Goal: Information Seeking & Learning: Understand process/instructions

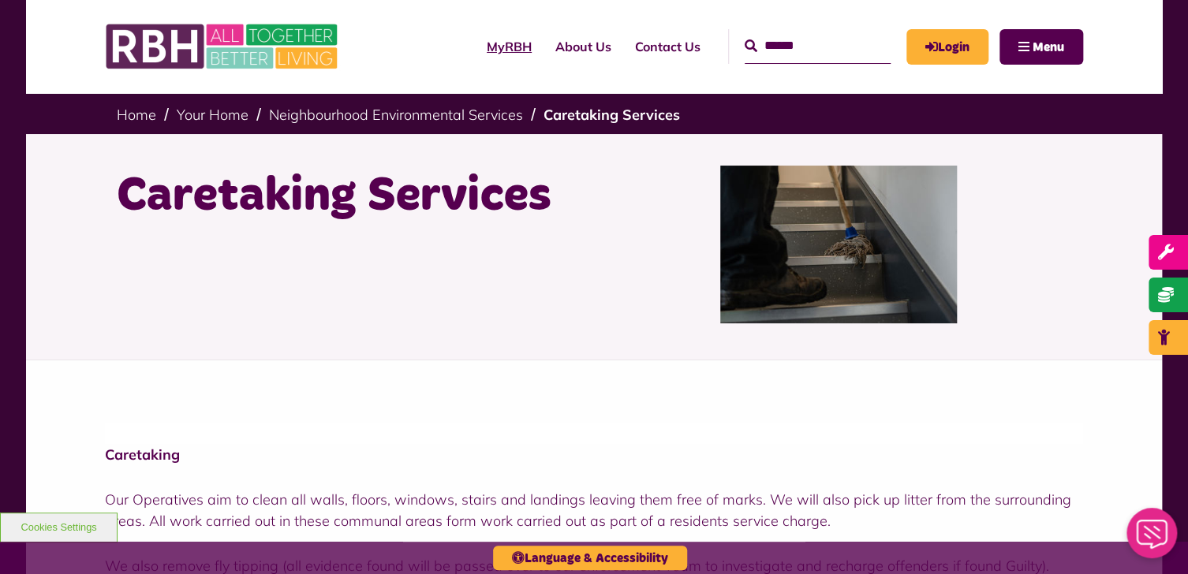
click at [475, 38] on link "MyRBH" at bounding box center [509, 46] width 69 height 43
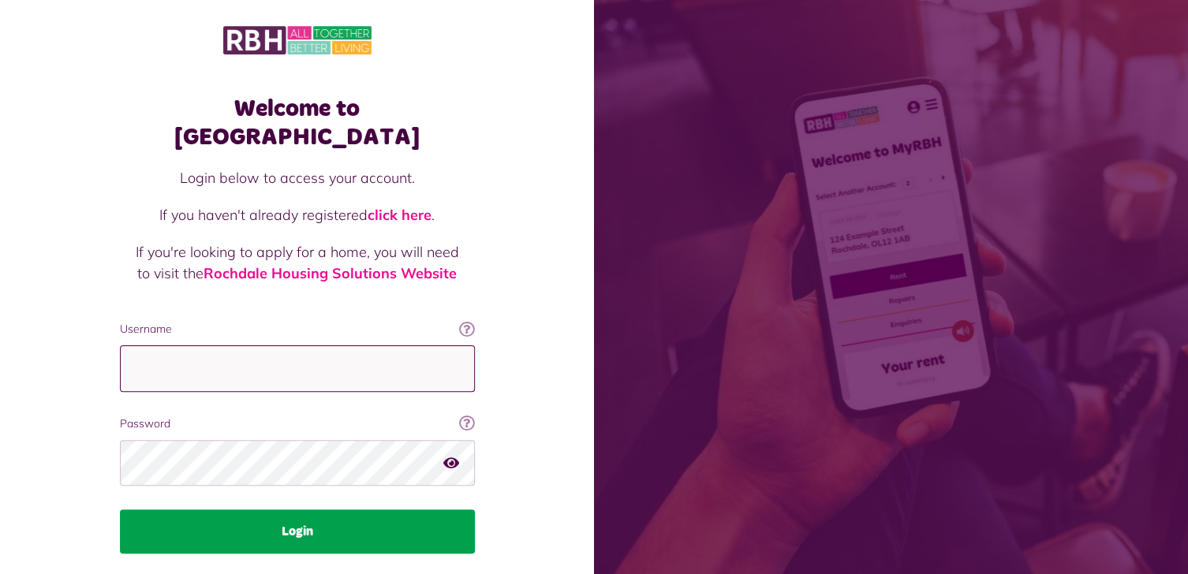
type input "**********"
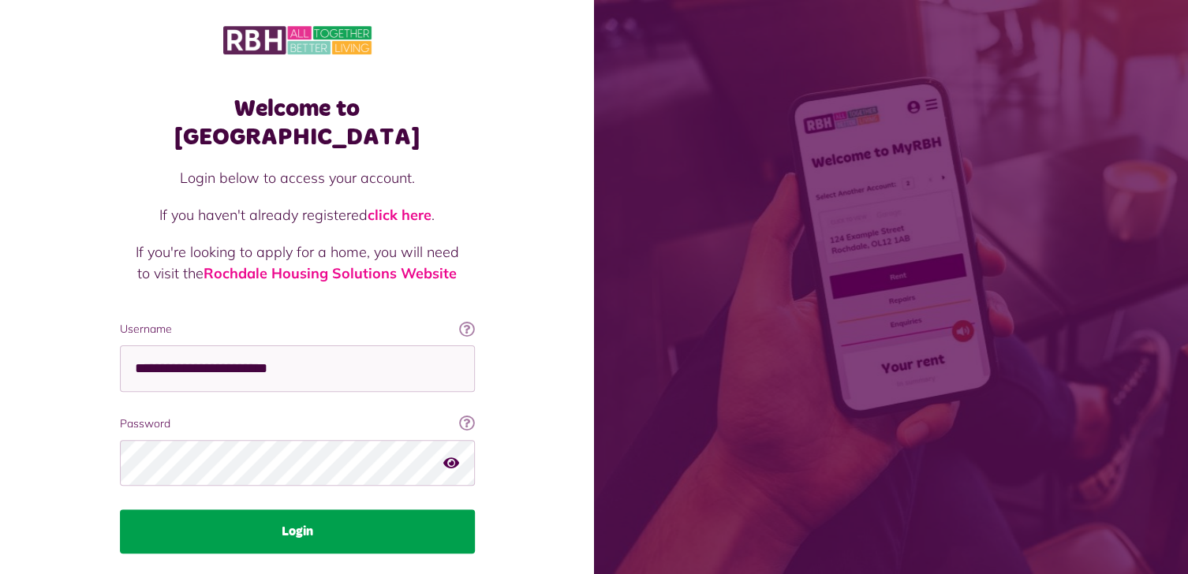
click at [249, 510] on button "Login" at bounding box center [297, 532] width 355 height 44
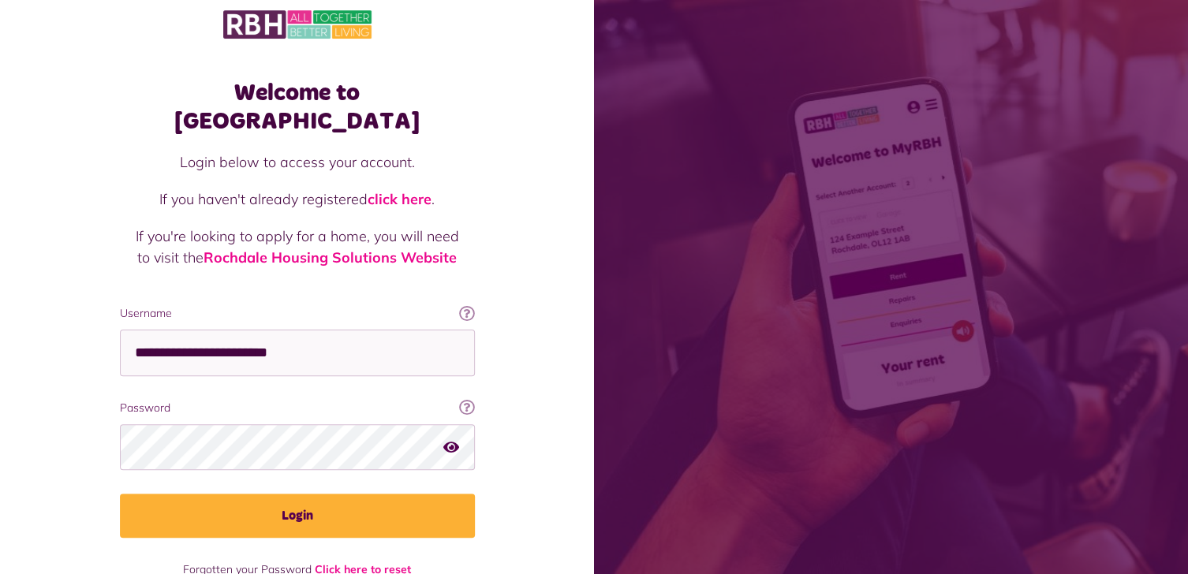
scroll to position [32, 0]
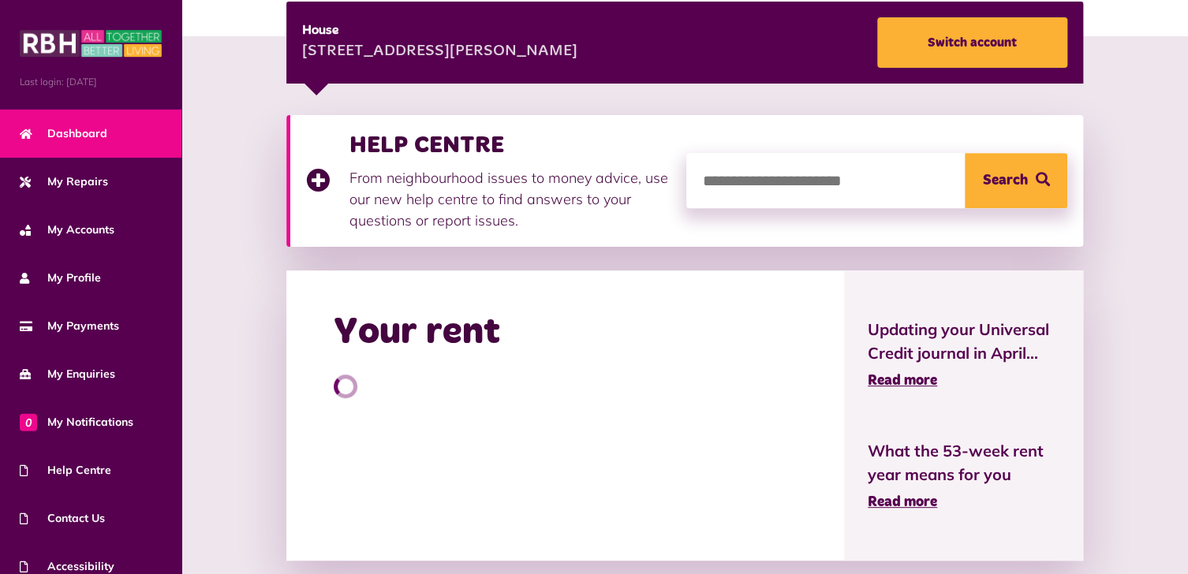
scroll to position [237, 0]
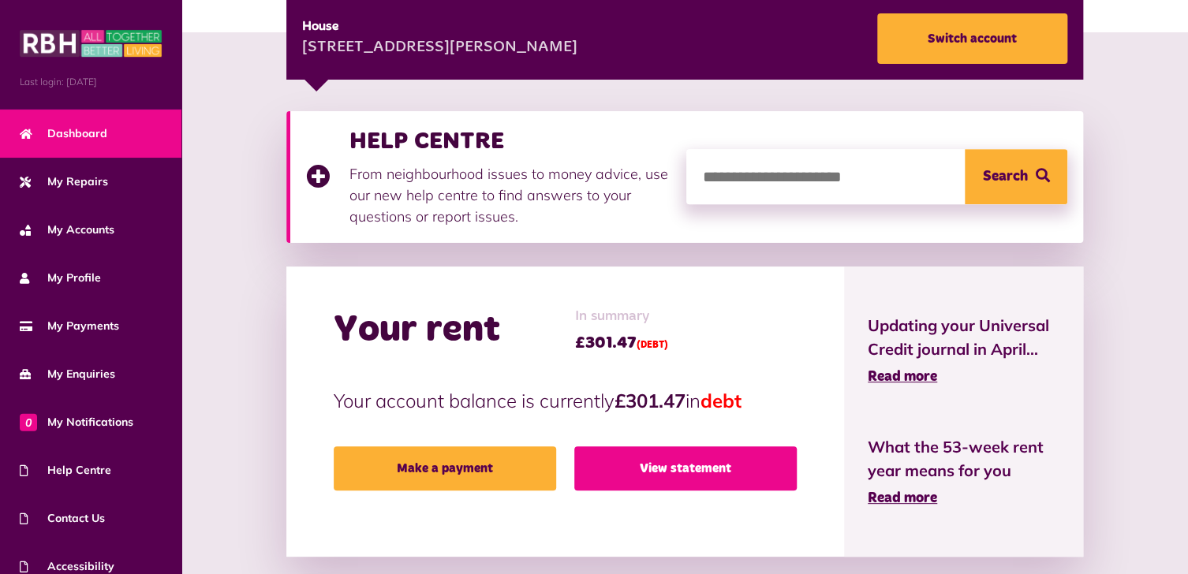
click at [673, 455] on link "View statement" at bounding box center [685, 468] width 222 height 44
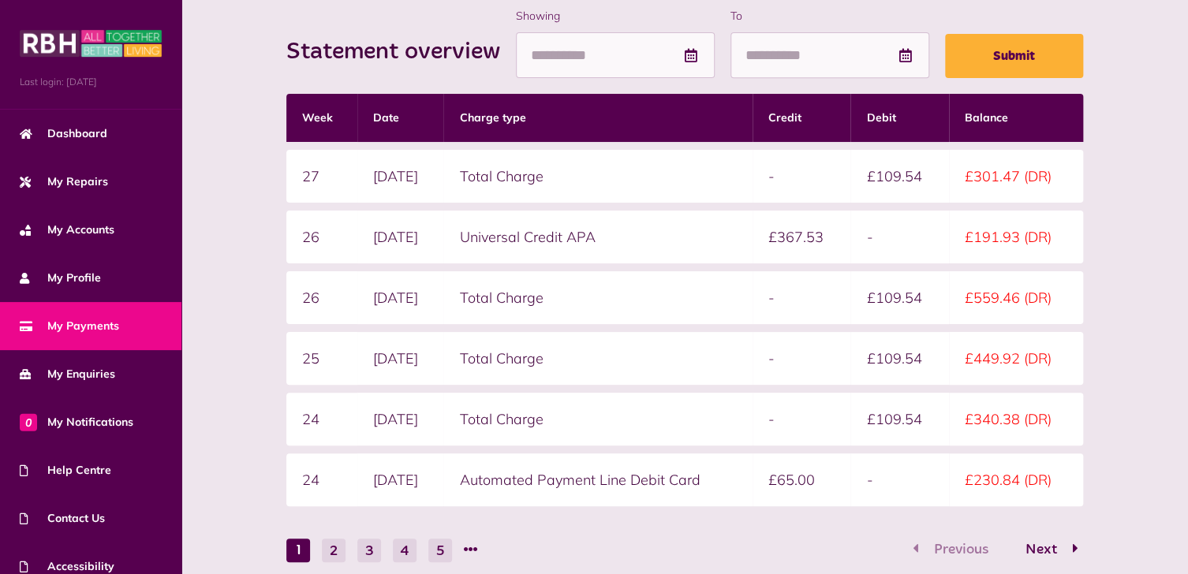
scroll to position [375, 0]
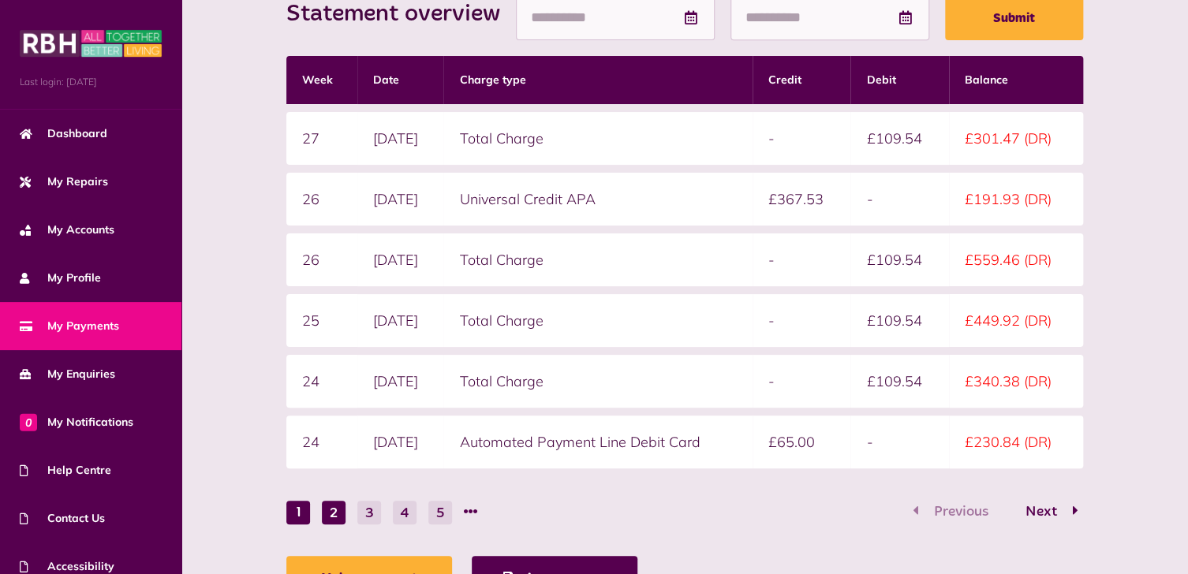
click at [330, 510] on button "2" at bounding box center [334, 513] width 24 height 24
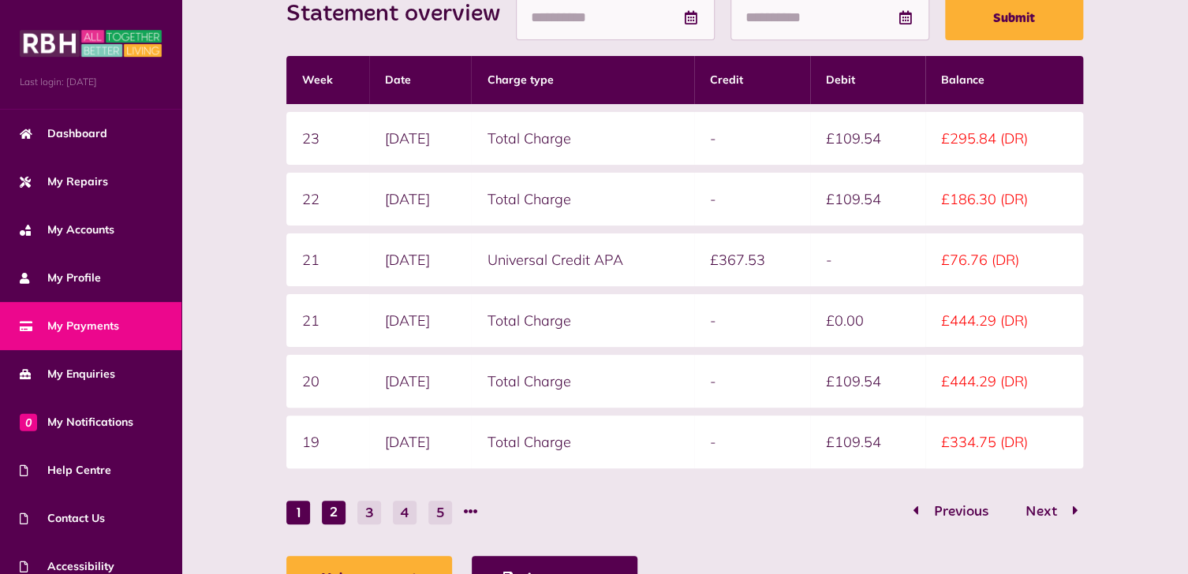
click at [297, 508] on button "1" at bounding box center [298, 513] width 24 height 24
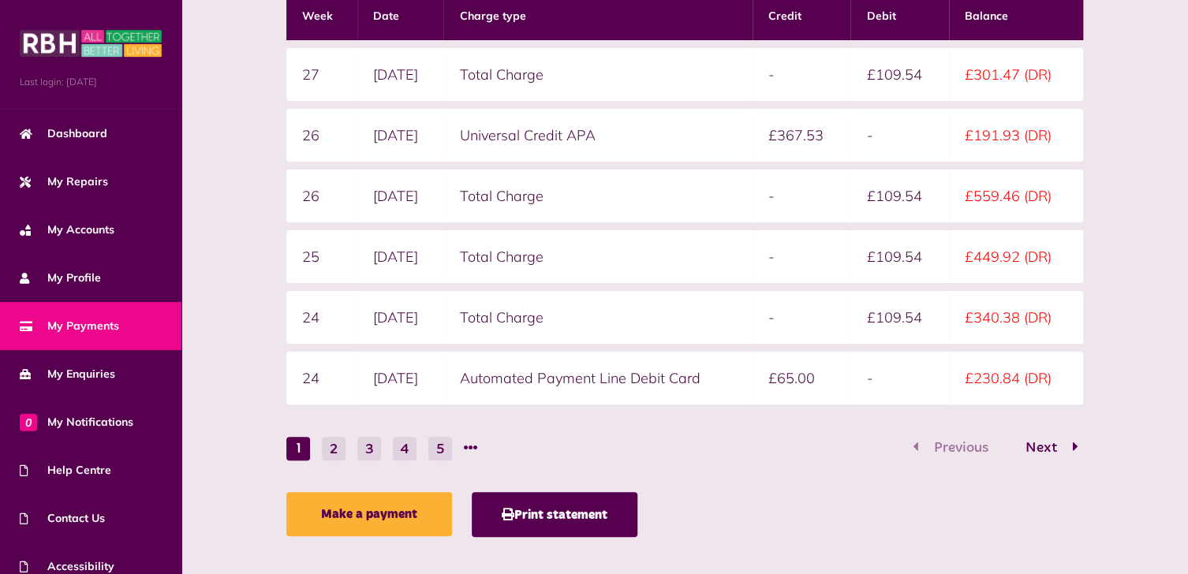
scroll to position [454, 0]
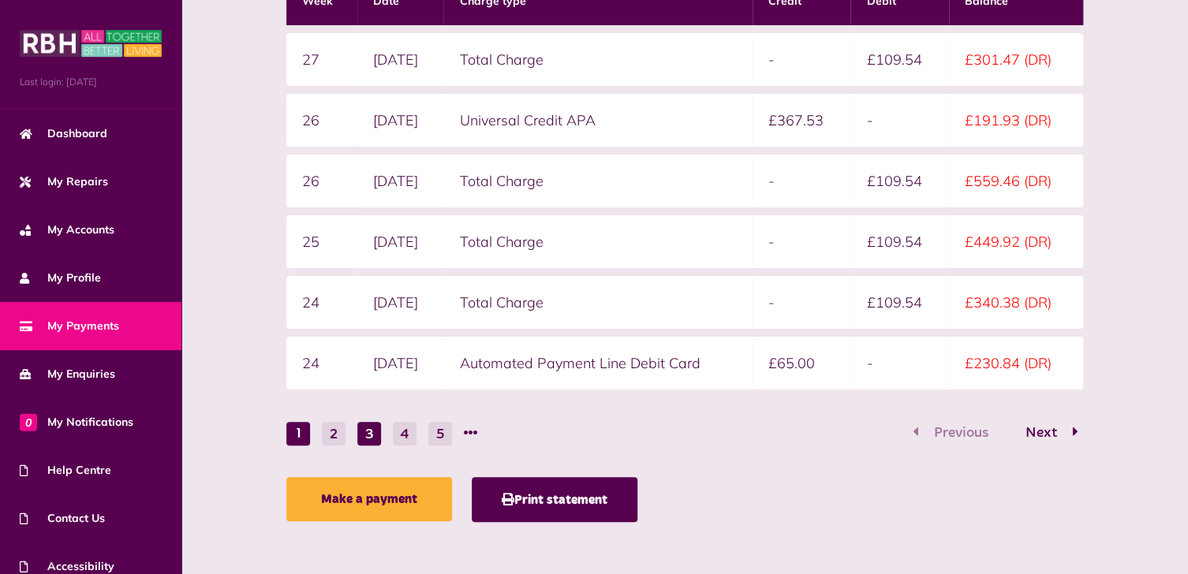
click at [373, 438] on button "3" at bounding box center [369, 434] width 24 height 24
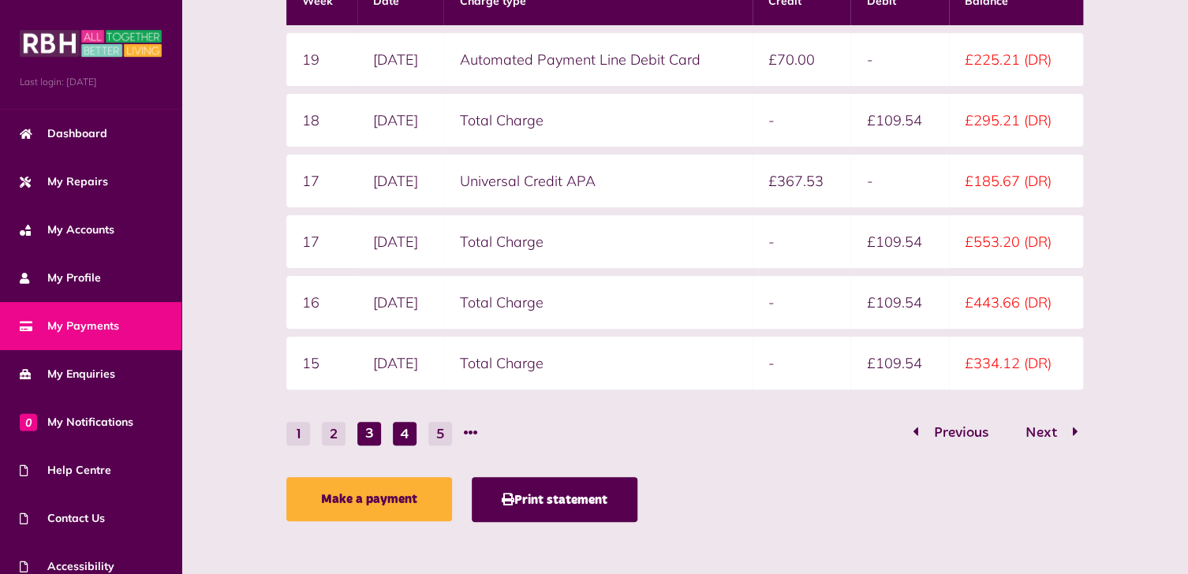
click at [408, 435] on button "4" at bounding box center [405, 434] width 24 height 24
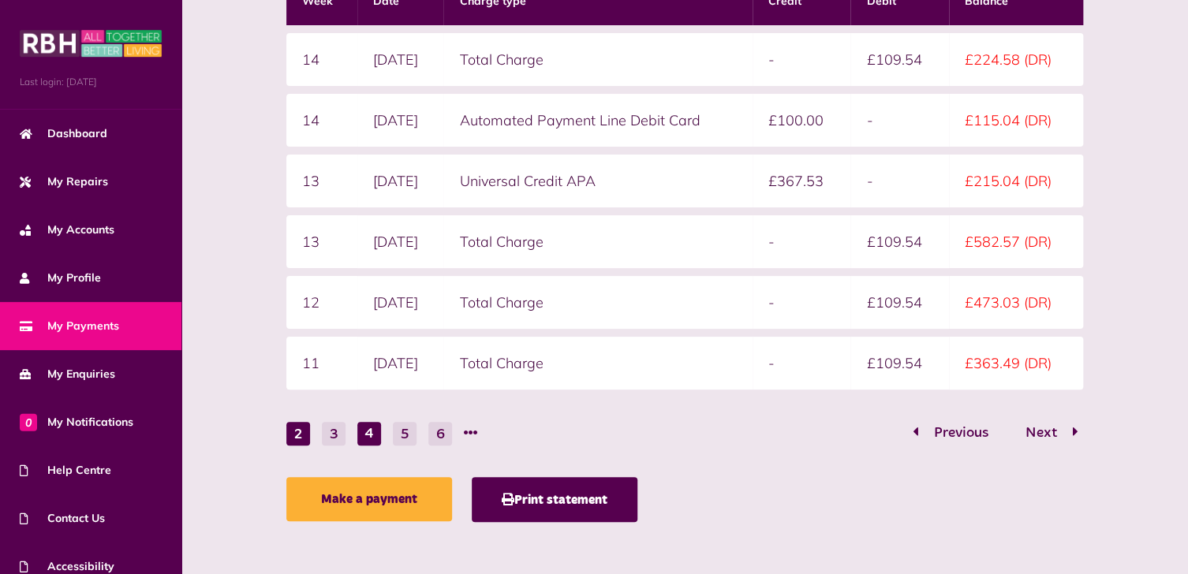
click at [299, 432] on button "2" at bounding box center [298, 434] width 24 height 24
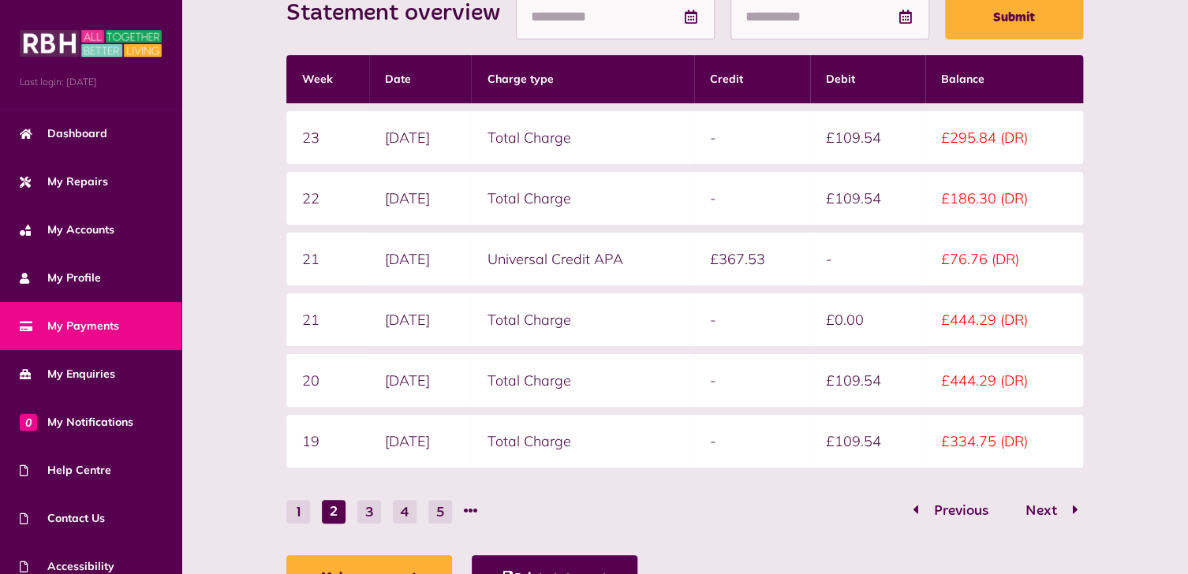
scroll to position [375, 0]
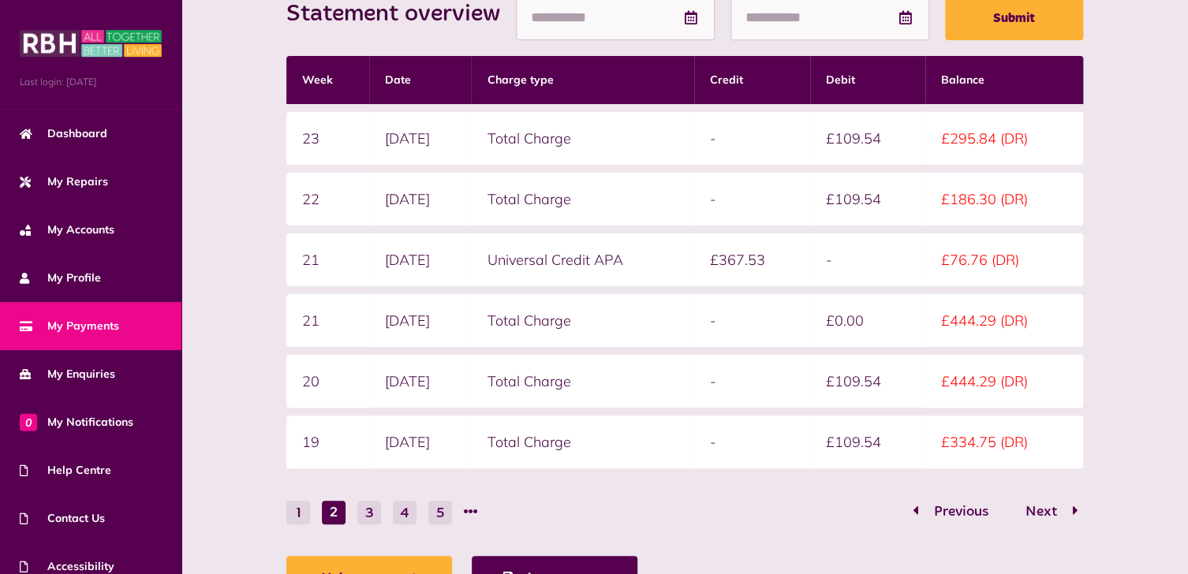
click at [300, 512] on button "1" at bounding box center [298, 513] width 24 height 24
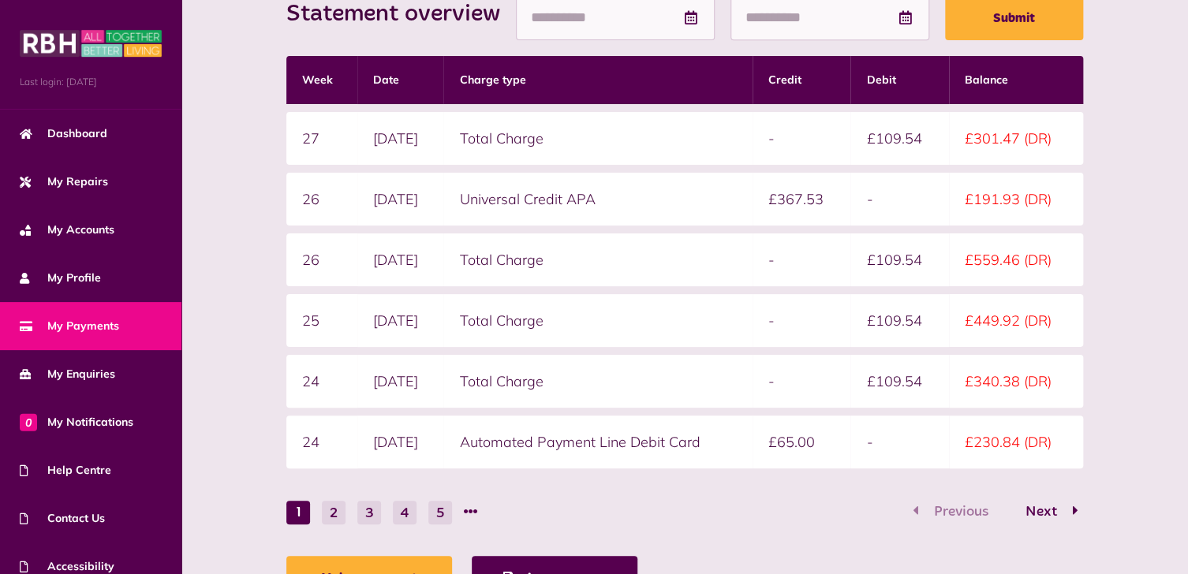
click at [1126, 238] on div "Statement overview Showing To Submit Week Date Charge type Credit Debit Balance…" at bounding box center [684, 289] width 975 height 639
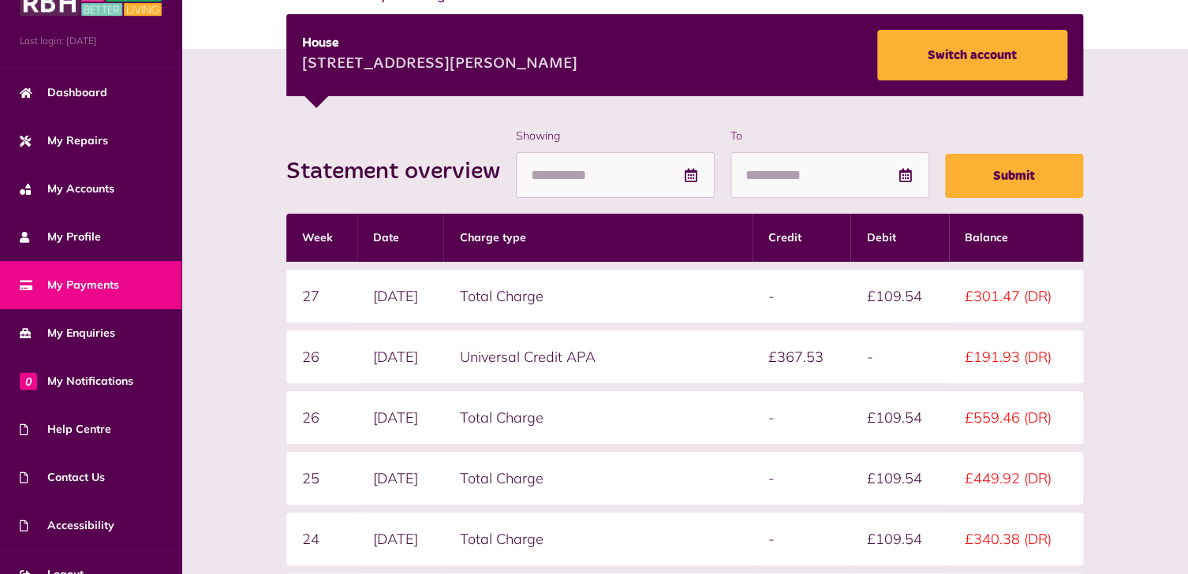
scroll to position [63, 0]
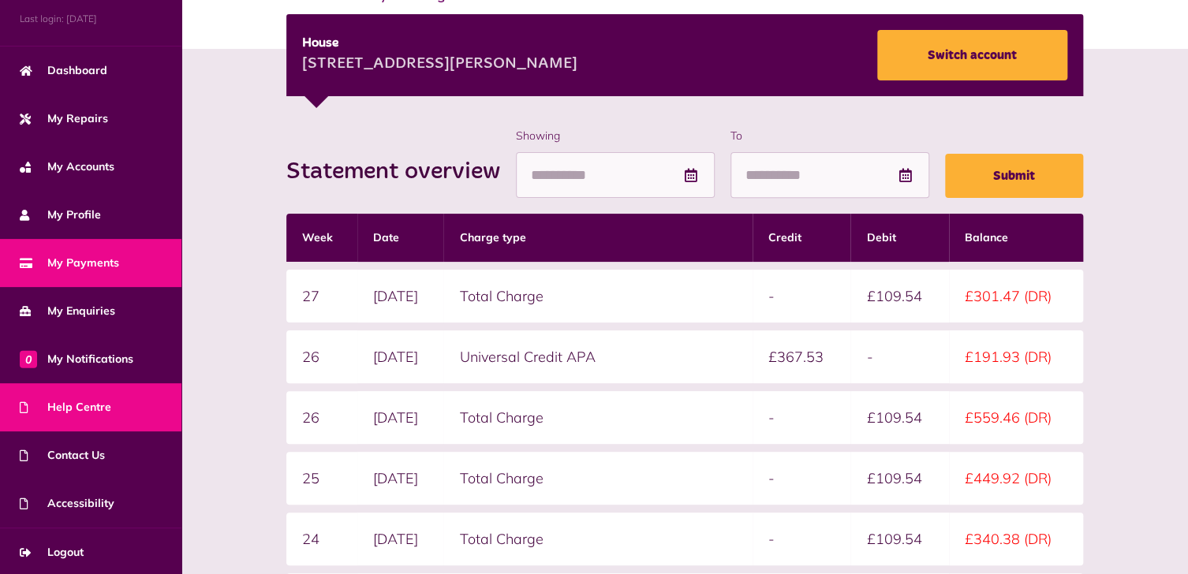
click at [76, 409] on span "Help Centre" at bounding box center [65, 407] width 91 height 17
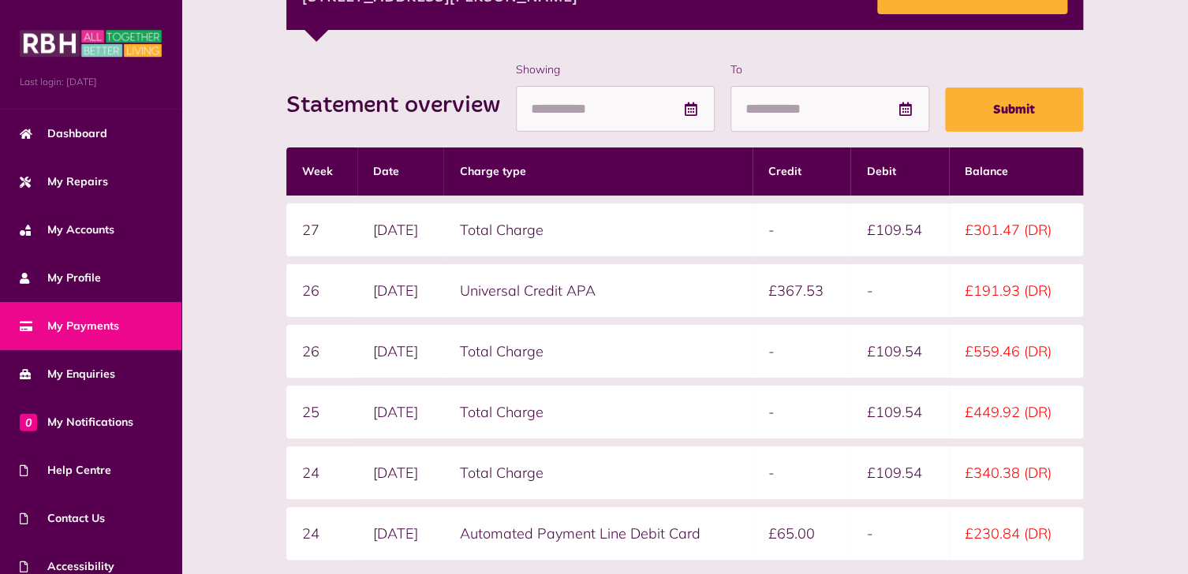
scroll to position [217, 0]
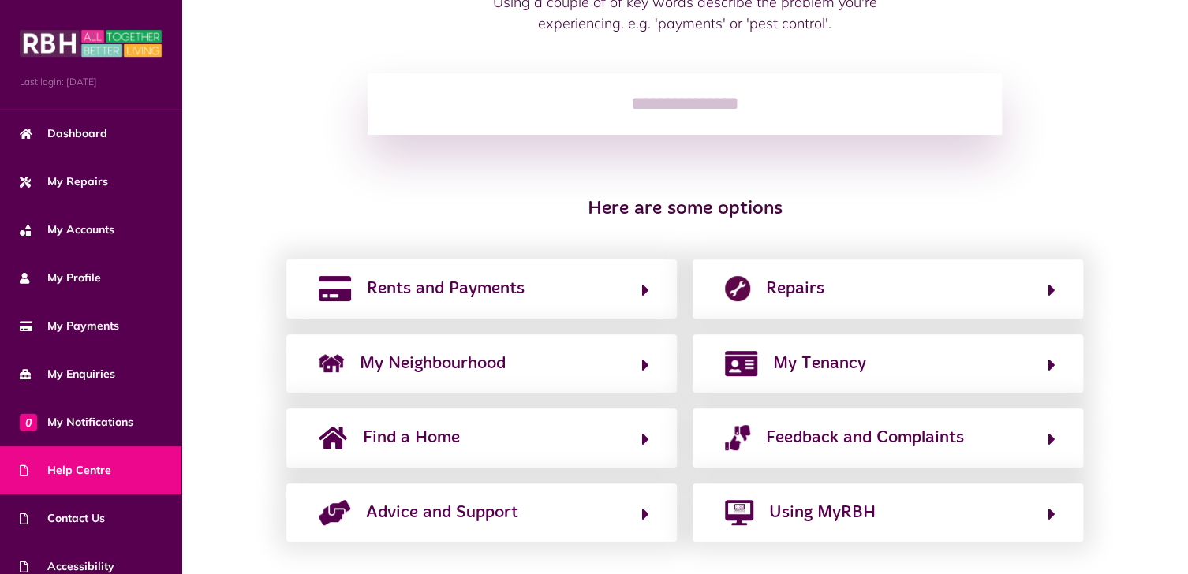
scroll to position [199, 0]
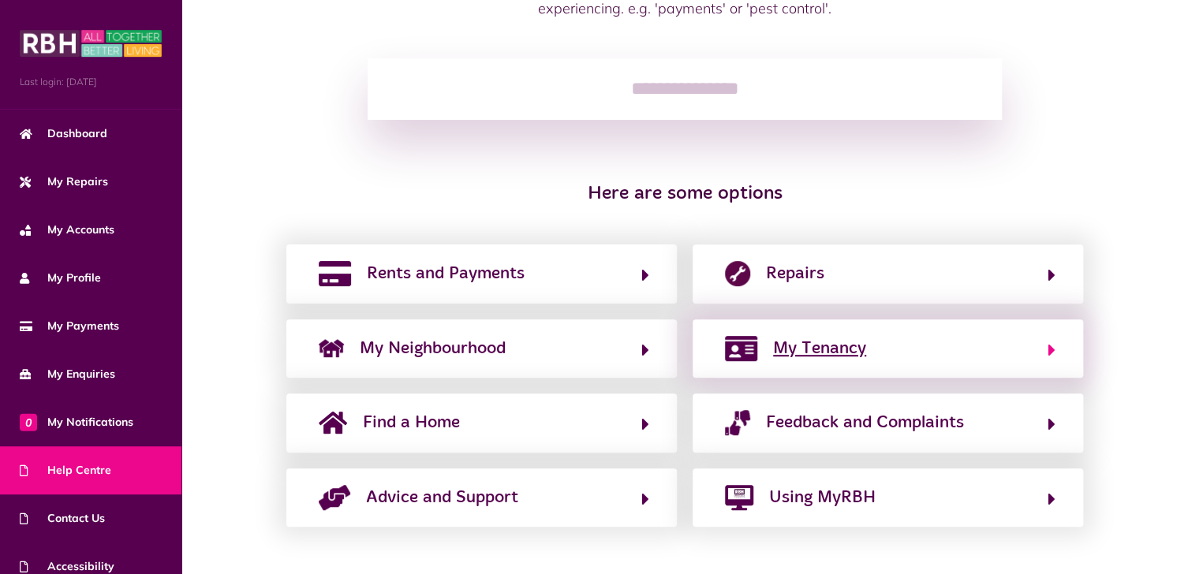
click at [809, 343] on span "My Tenancy" at bounding box center [819, 348] width 93 height 25
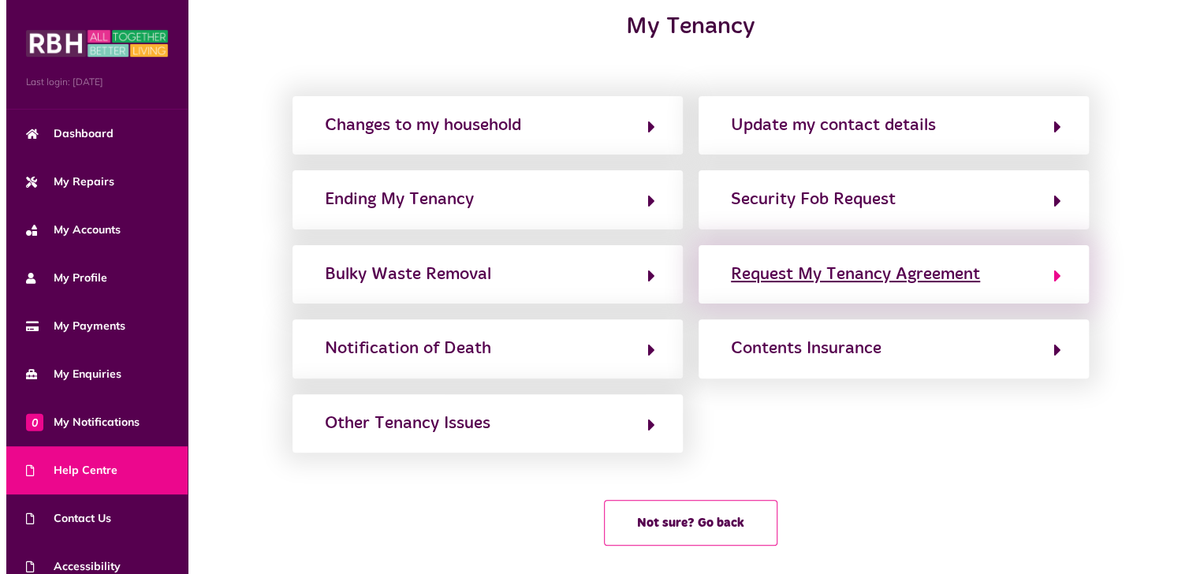
scroll to position [0, 0]
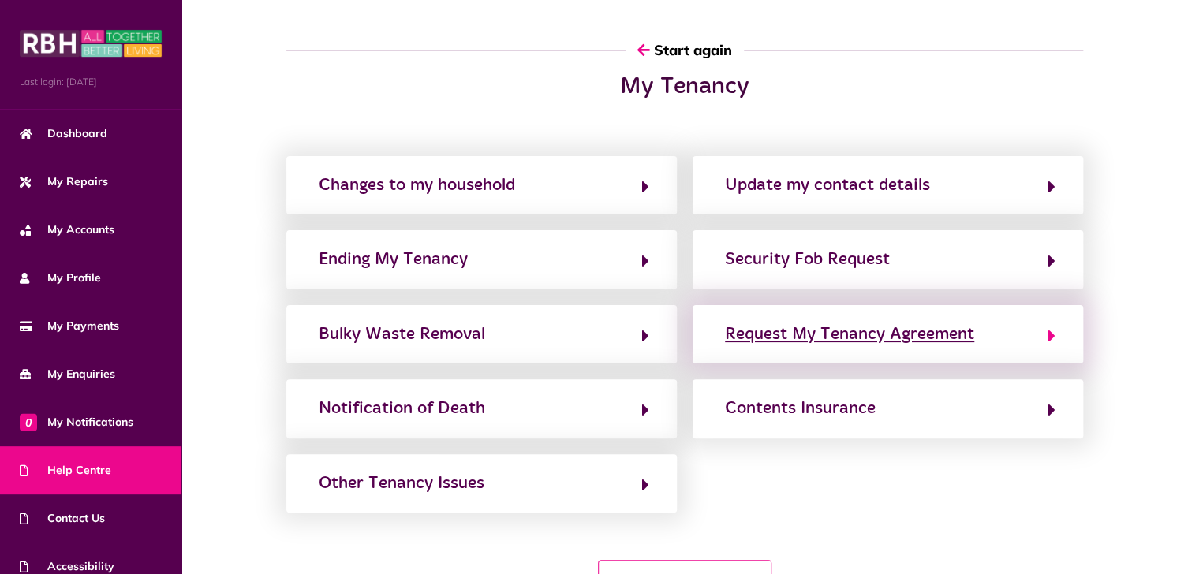
click at [898, 332] on div "Request My Tenancy Agreement" at bounding box center [849, 334] width 249 height 25
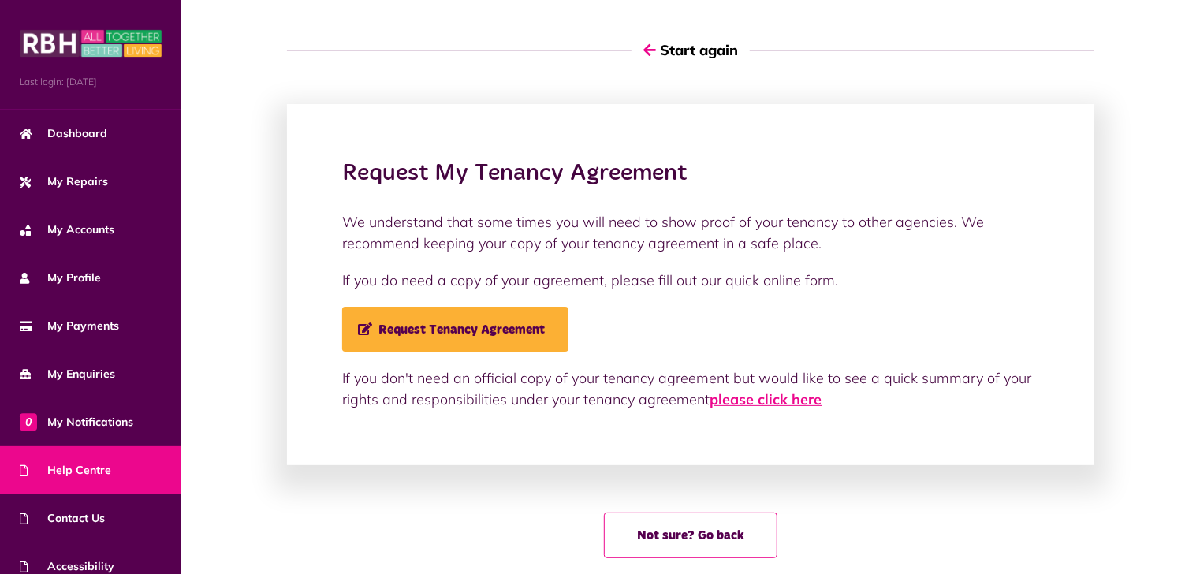
click at [779, 397] on link "please click here" at bounding box center [766, 399] width 112 height 18
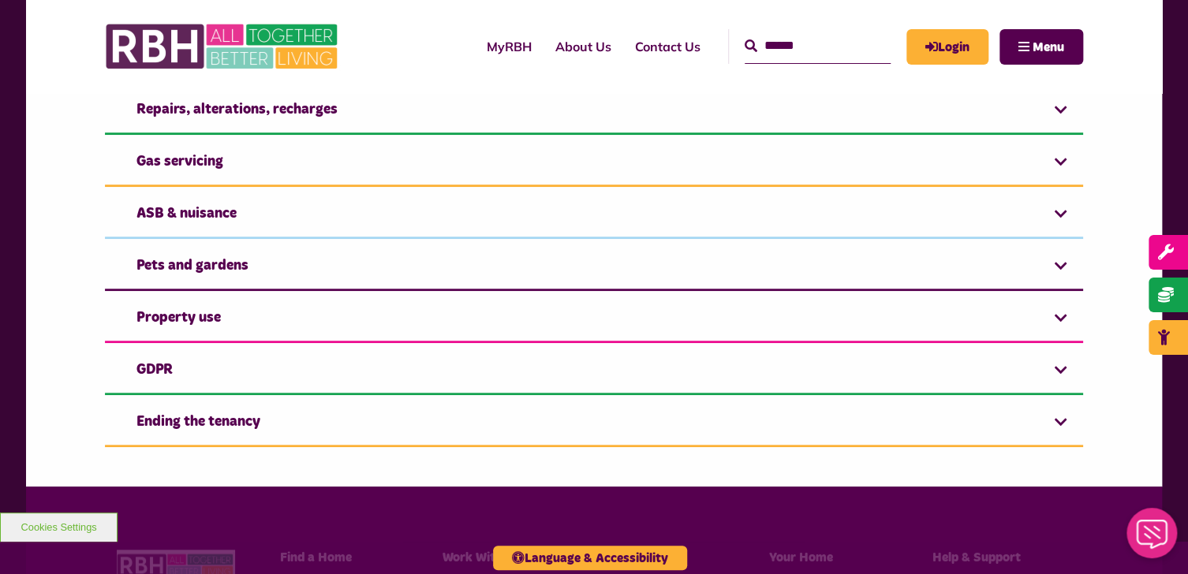
scroll to position [473, 0]
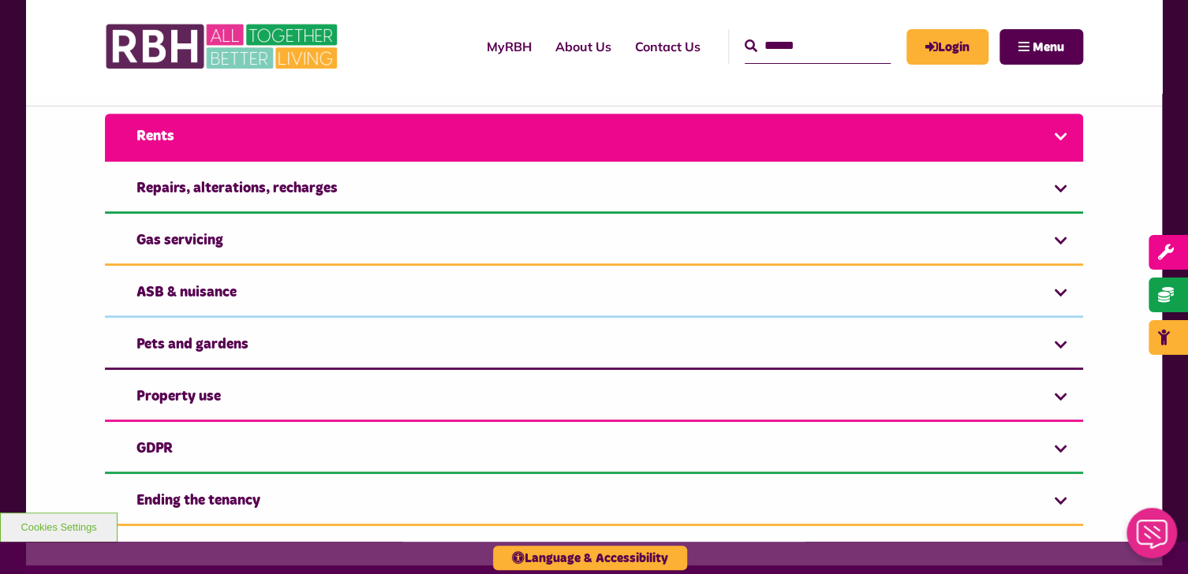
click at [227, 135] on link "Rents" at bounding box center [594, 138] width 978 height 48
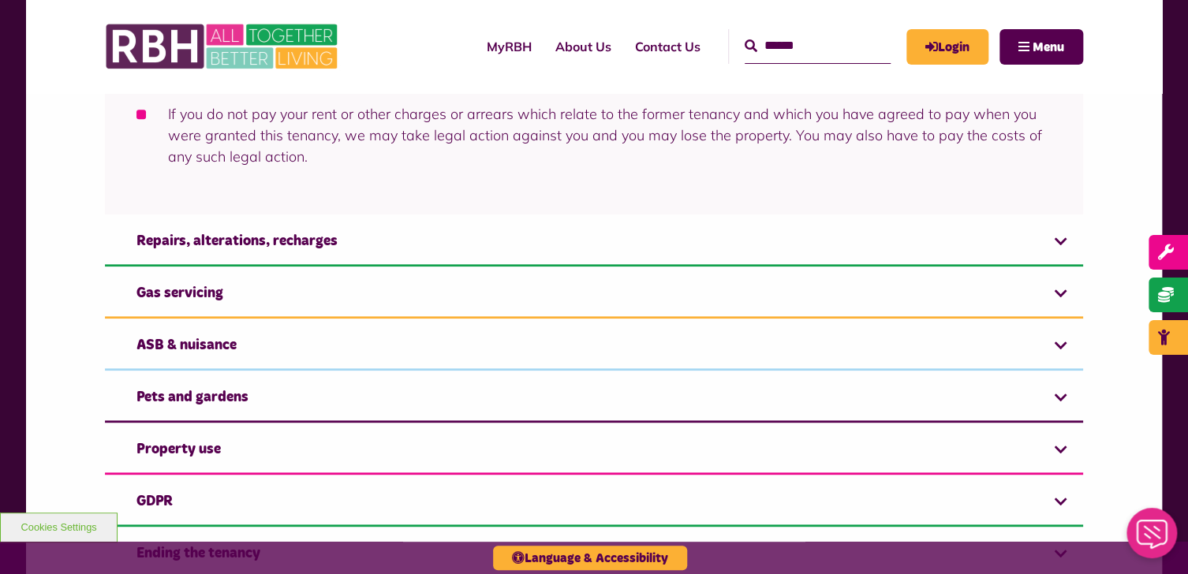
scroll to position [710, 0]
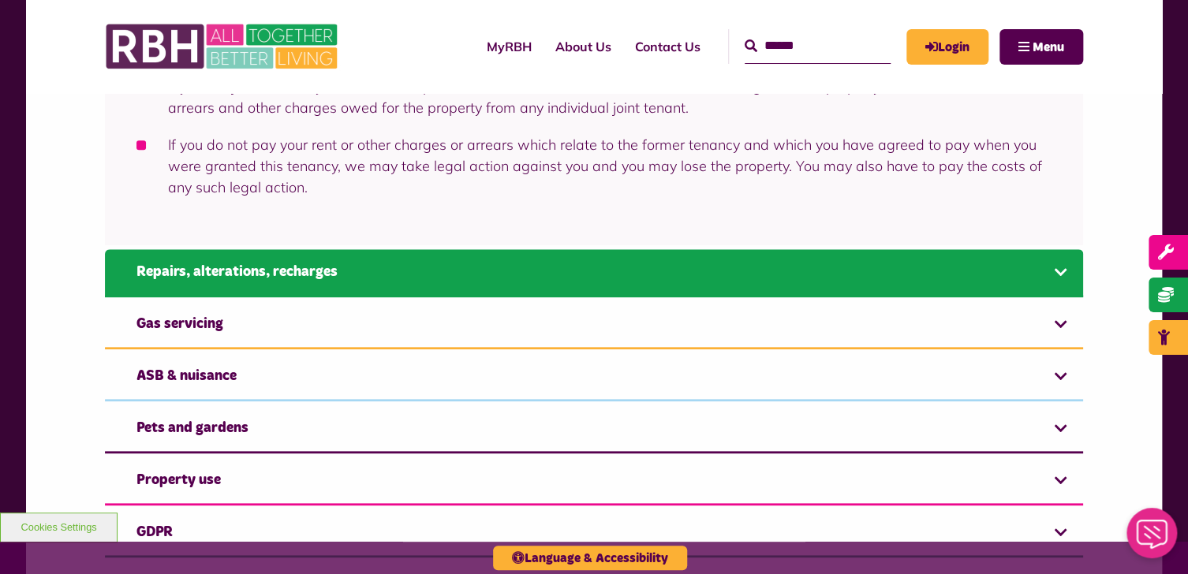
click at [205, 280] on link "Repairs, alterations, recharges" at bounding box center [594, 273] width 978 height 48
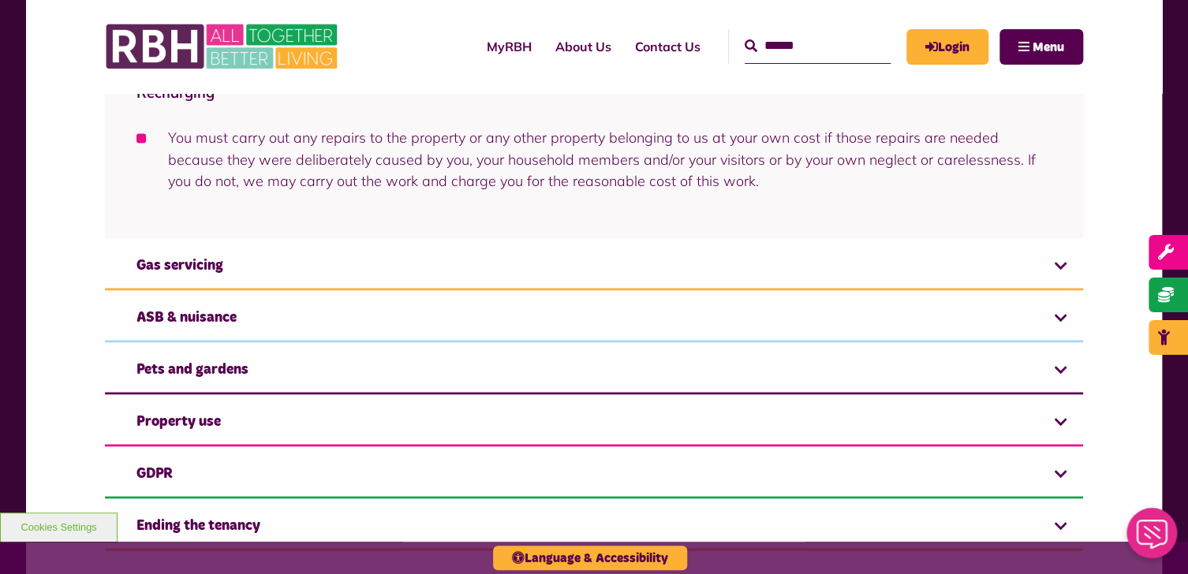
scroll to position [1348, 0]
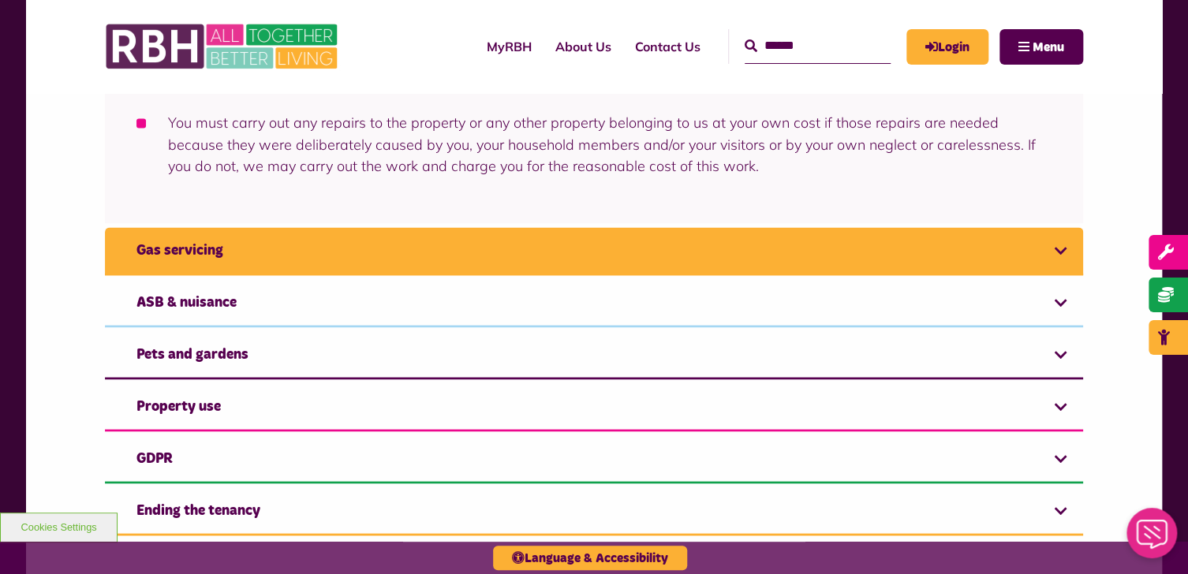
click at [183, 248] on link "Gas servicing" at bounding box center [594, 251] width 978 height 48
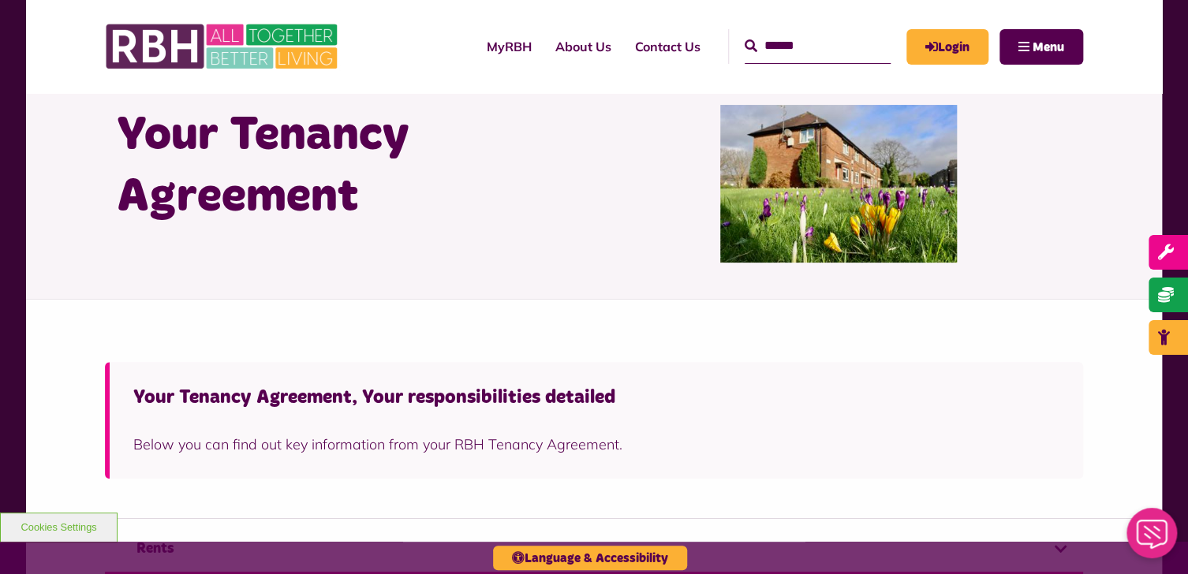
scroll to position [0, 0]
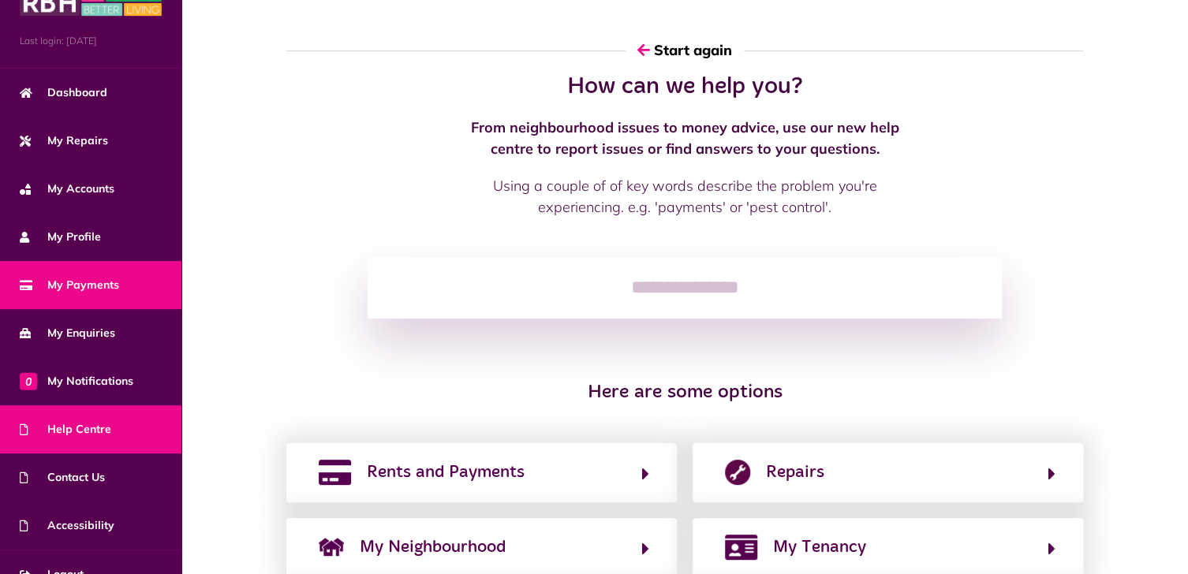
scroll to position [63, 0]
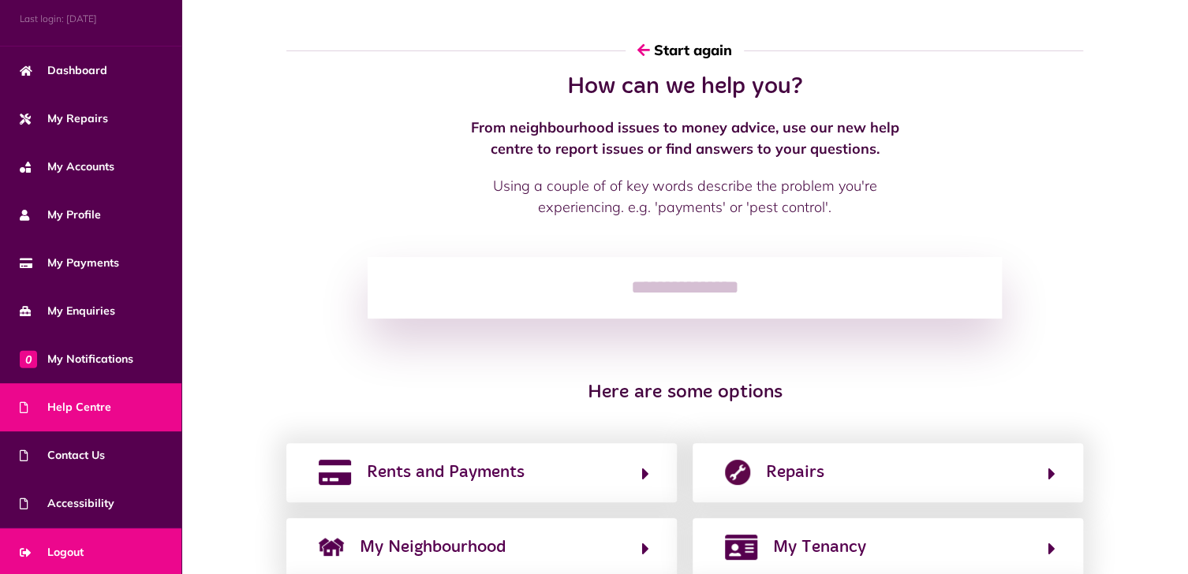
click at [85, 546] on link "Logout" at bounding box center [90, 552] width 181 height 48
